Goal: Task Accomplishment & Management: Use online tool/utility

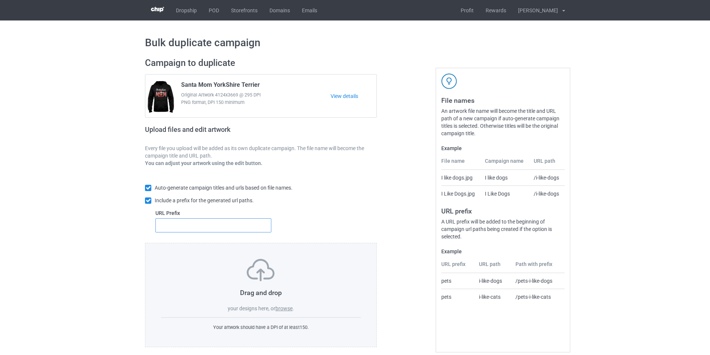
click at [247, 228] on input "text" at bounding box center [213, 225] width 116 height 14
type input "dmt-"
click at [280, 307] on label "browse" at bounding box center [283, 309] width 17 height 6
click at [0, 0] on input "browse" at bounding box center [0, 0] width 0 height 0
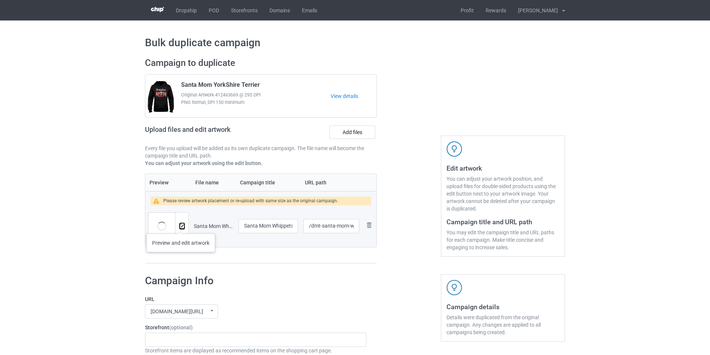
click at [182, 225] on img at bounding box center [182, 226] width 5 height 5
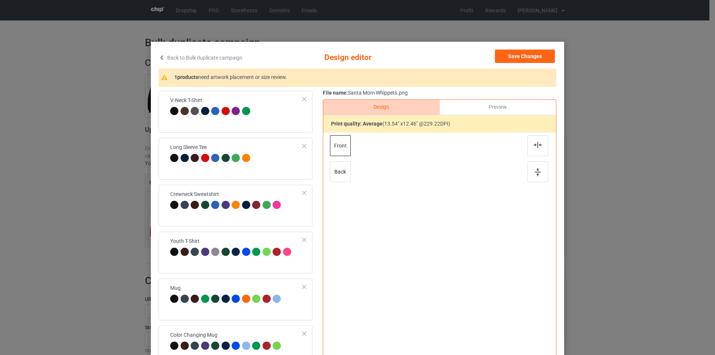
scroll to position [221, 0]
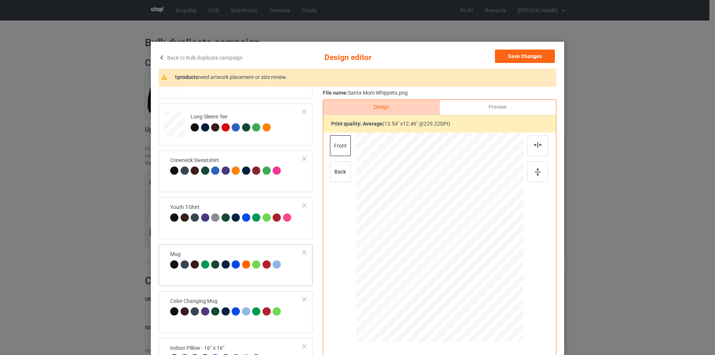
click at [260, 271] on div at bounding box center [226, 265] width 113 height 10
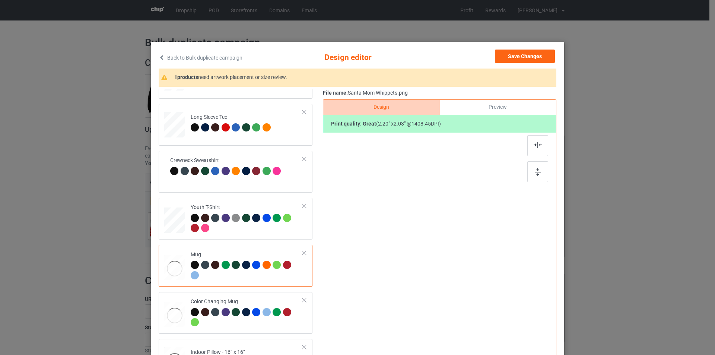
scroll to position [221, 0]
click at [266, 235] on td "Youth T-Shirt" at bounding box center [247, 218] width 120 height 36
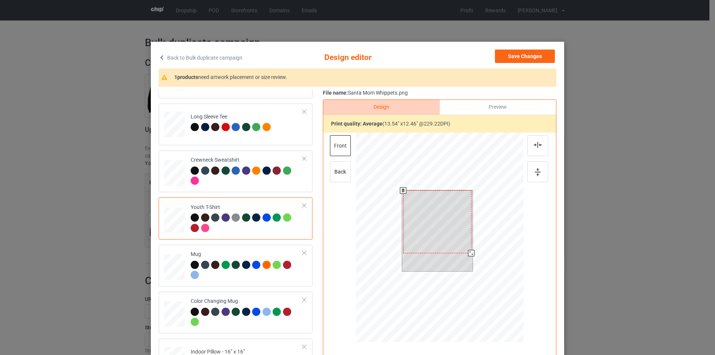
click at [472, 268] on div at bounding box center [440, 239] width 168 height 212
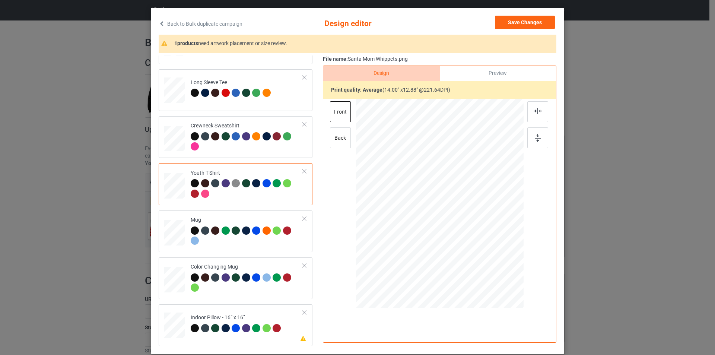
scroll to position [75, 0]
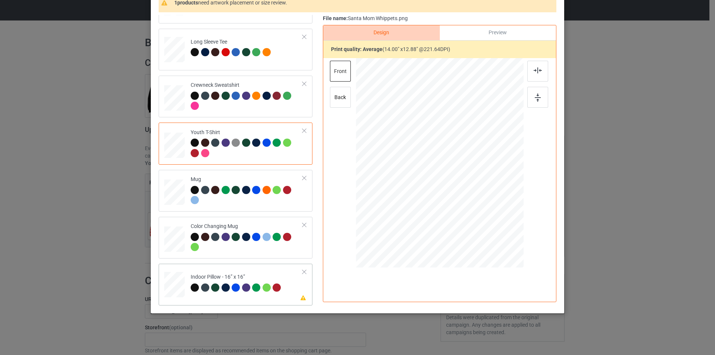
click at [256, 272] on td "Please review artwork placement Indoor Pillow - 16” x 16”" at bounding box center [247, 283] width 120 height 33
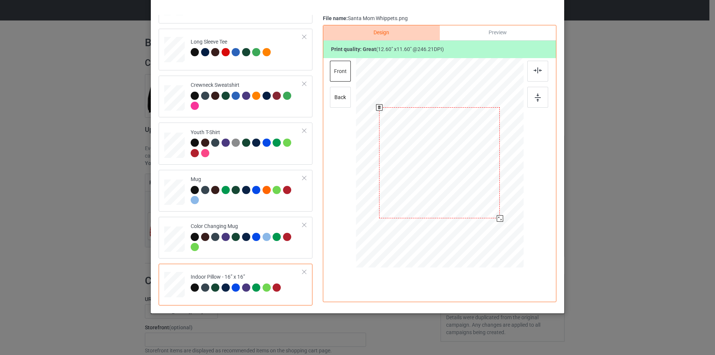
drag, startPoint x: 489, startPoint y: 210, endPoint x: 491, endPoint y: 228, distance: 17.9
click at [491, 228] on div at bounding box center [440, 162] width 168 height 167
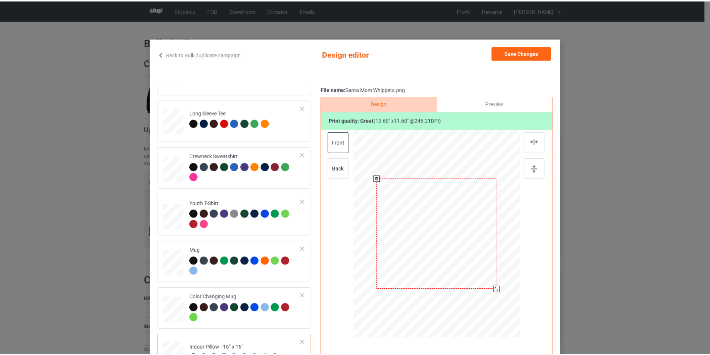
scroll to position [0, 0]
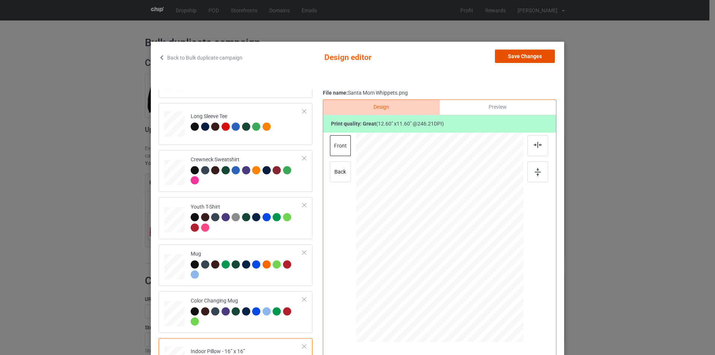
click at [525, 58] on button "Save Changes" at bounding box center [525, 56] width 60 height 13
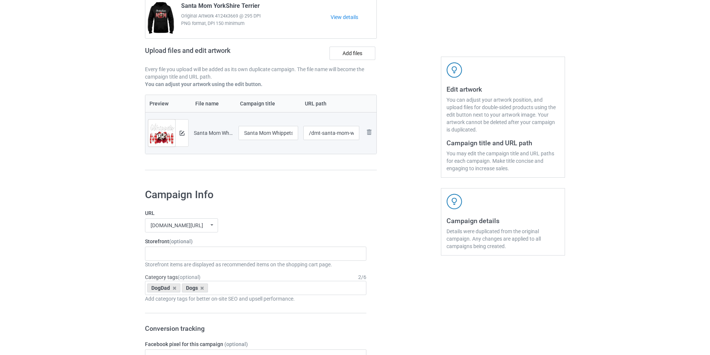
scroll to position [186, 0]
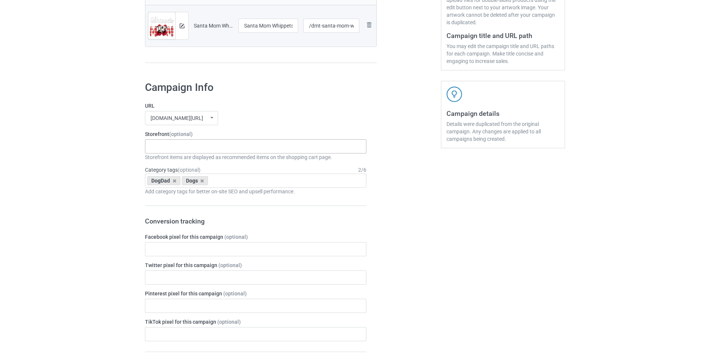
click at [239, 150] on div "Dachshund Store Daisy Sunshine Dogs A Bond That Can't Be Broken Spooky Pumpkin …" at bounding box center [255, 146] width 221 height 14
paste input "Santa Dog Mom"
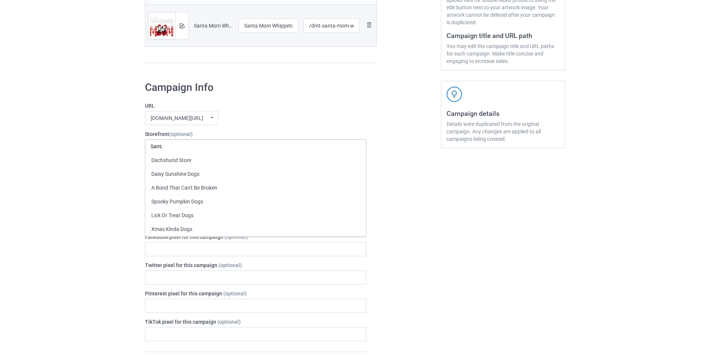
scroll to position [0, 0]
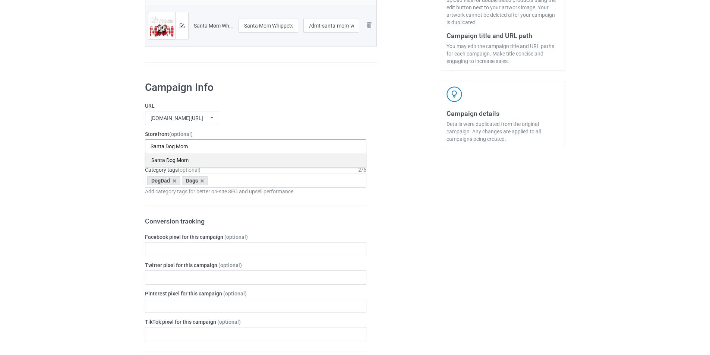
type input "Santa Dog Mom"
click at [204, 161] on div "Santa Dog Mom" at bounding box center [255, 160] width 221 height 14
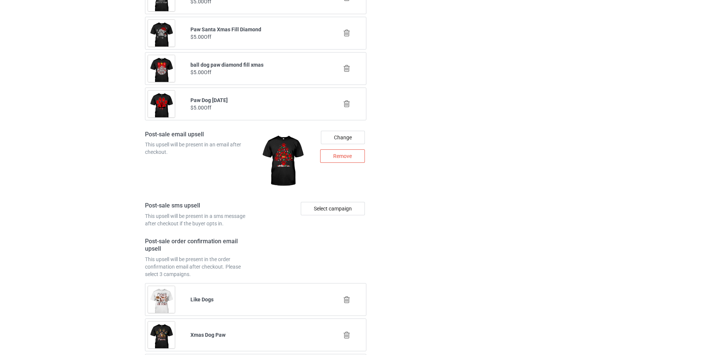
scroll to position [999, 0]
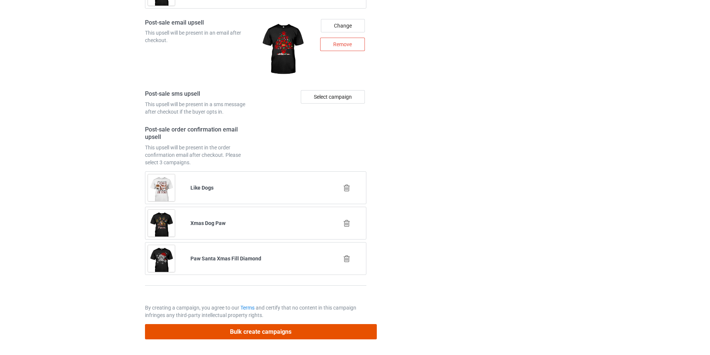
click at [311, 332] on button "Bulk create campaigns" at bounding box center [261, 331] width 232 height 15
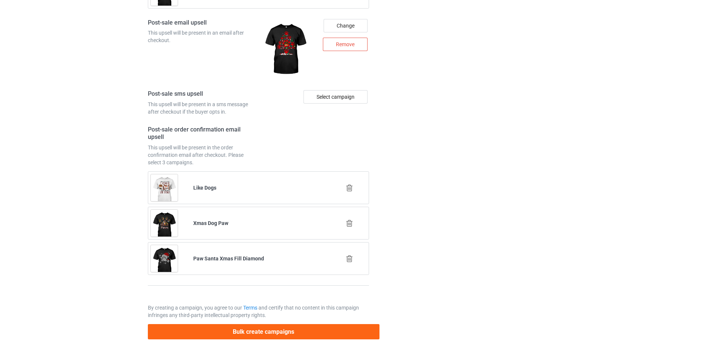
scroll to position [0, 0]
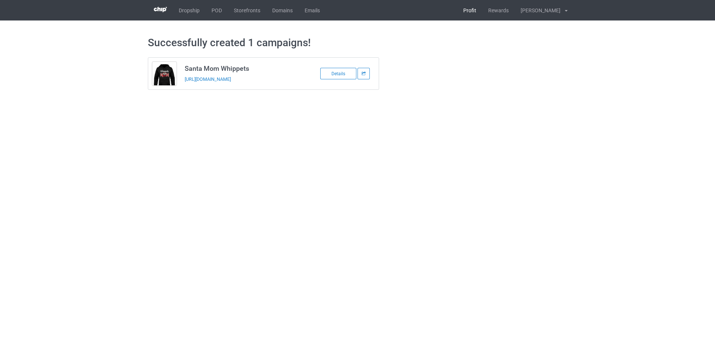
click at [483, 13] on link "Profit" at bounding box center [470, 10] width 25 height 20
